Goal: Transaction & Acquisition: Purchase product/service

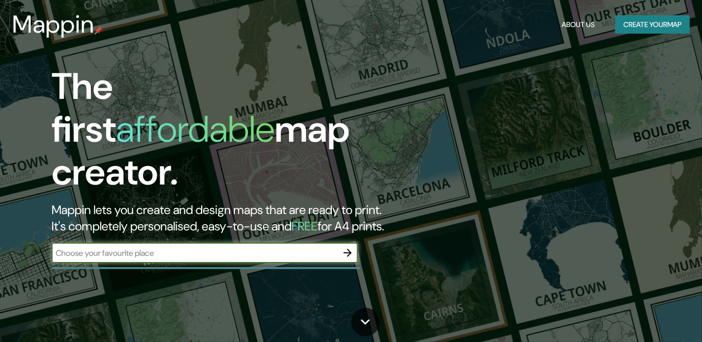
click at [166, 247] on input "text" at bounding box center [195, 253] width 286 height 12
type input "la pradera qu"
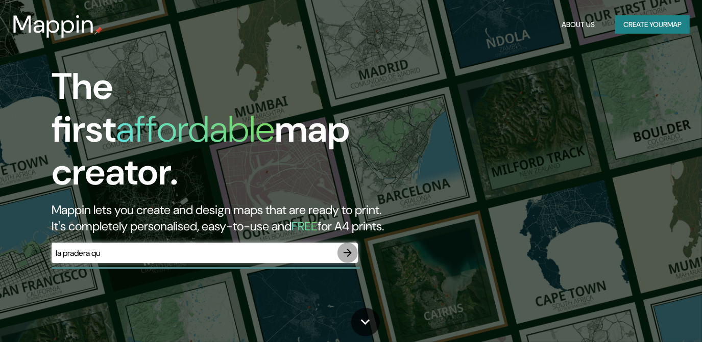
click at [351, 247] on icon "button" at bounding box center [347, 253] width 12 height 12
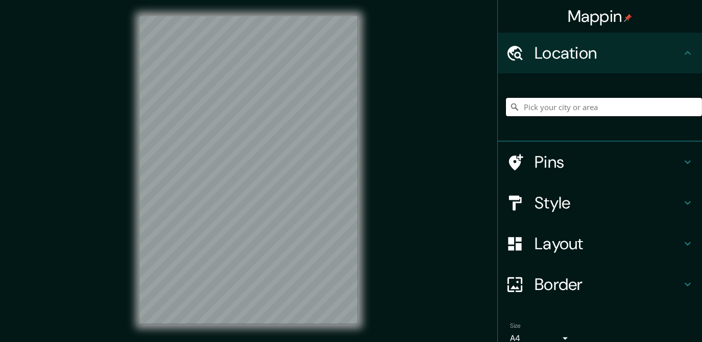
click at [592, 110] on input "Pick your city or area" at bounding box center [604, 107] width 196 height 18
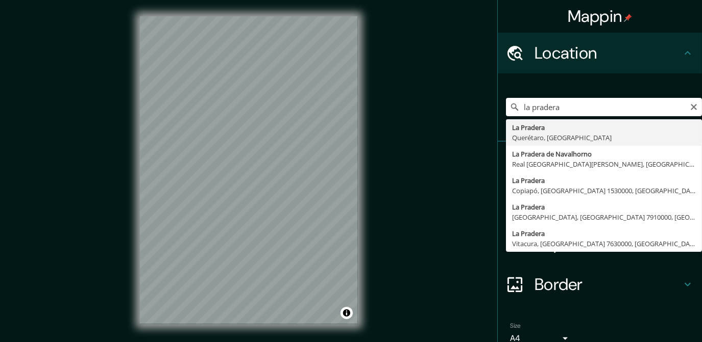
type input "La Pradera, Querétaro, México"
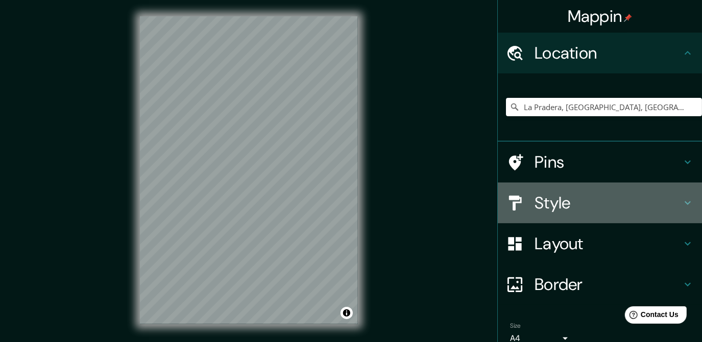
click at [544, 211] on h4 "Style" at bounding box center [607, 203] width 147 height 20
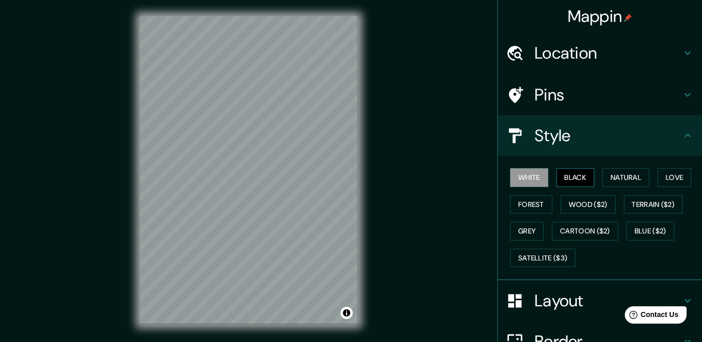
click at [568, 178] on button "Black" at bounding box center [575, 177] width 38 height 19
click at [621, 183] on button "Natural" at bounding box center [625, 177] width 47 height 19
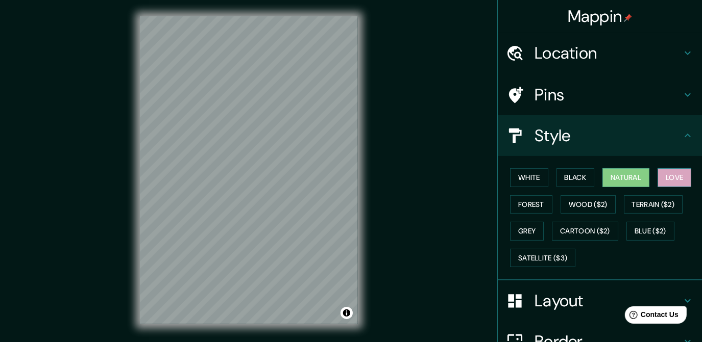
click at [664, 180] on button "Love" at bounding box center [674, 177] width 34 height 19
click at [514, 253] on button "Satellite ($3)" at bounding box center [542, 258] width 65 height 19
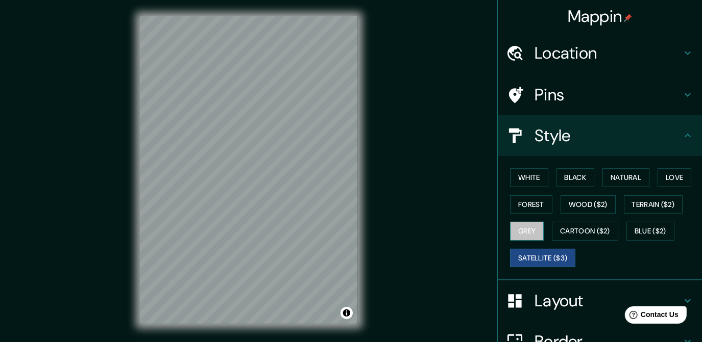
click at [519, 229] on button "Grey" at bounding box center [527, 231] width 34 height 19
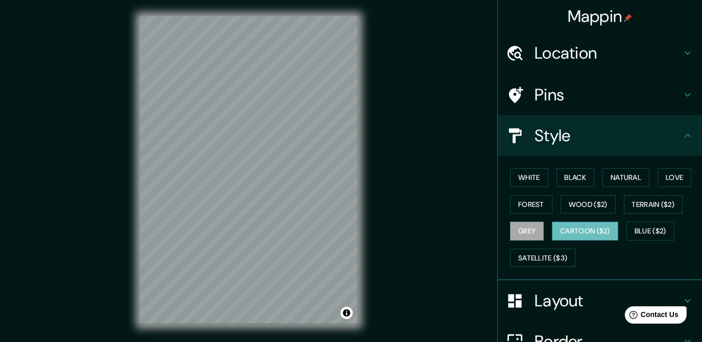
click at [574, 227] on button "Cartoon ($2)" at bounding box center [585, 231] width 66 height 19
click at [658, 238] on button "Blue ($2)" at bounding box center [650, 231] width 48 height 19
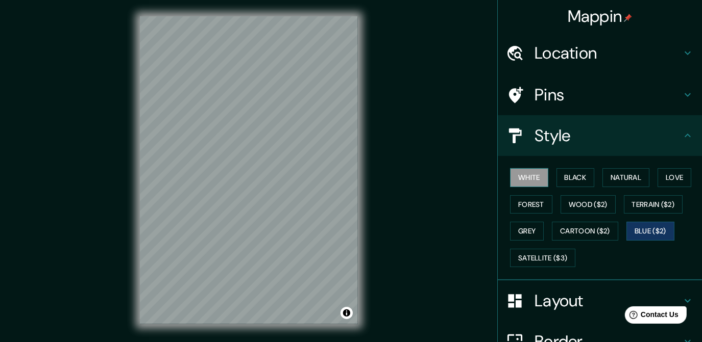
click at [518, 173] on button "White" at bounding box center [529, 177] width 38 height 19
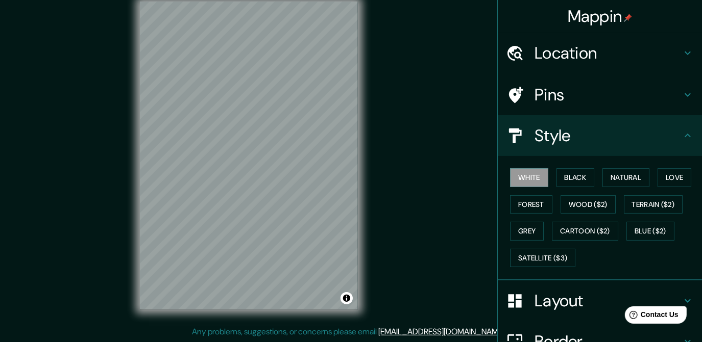
scroll to position [103, 0]
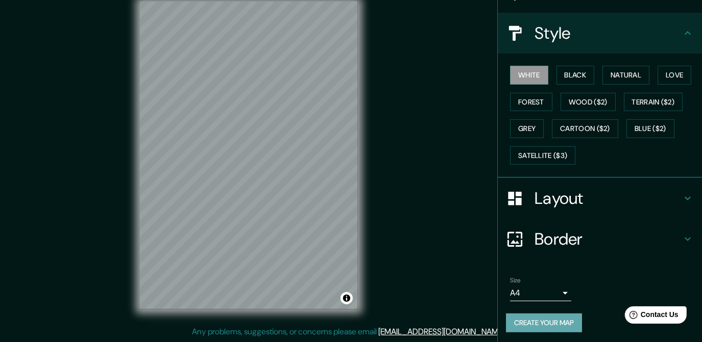
click at [543, 315] on button "Create your map" at bounding box center [544, 323] width 76 height 19
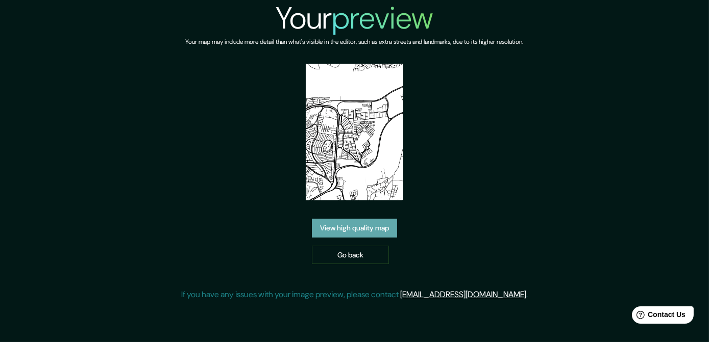
click at [381, 219] on link "View high quality map" at bounding box center [354, 228] width 85 height 19
